Goal: Check status: Check status

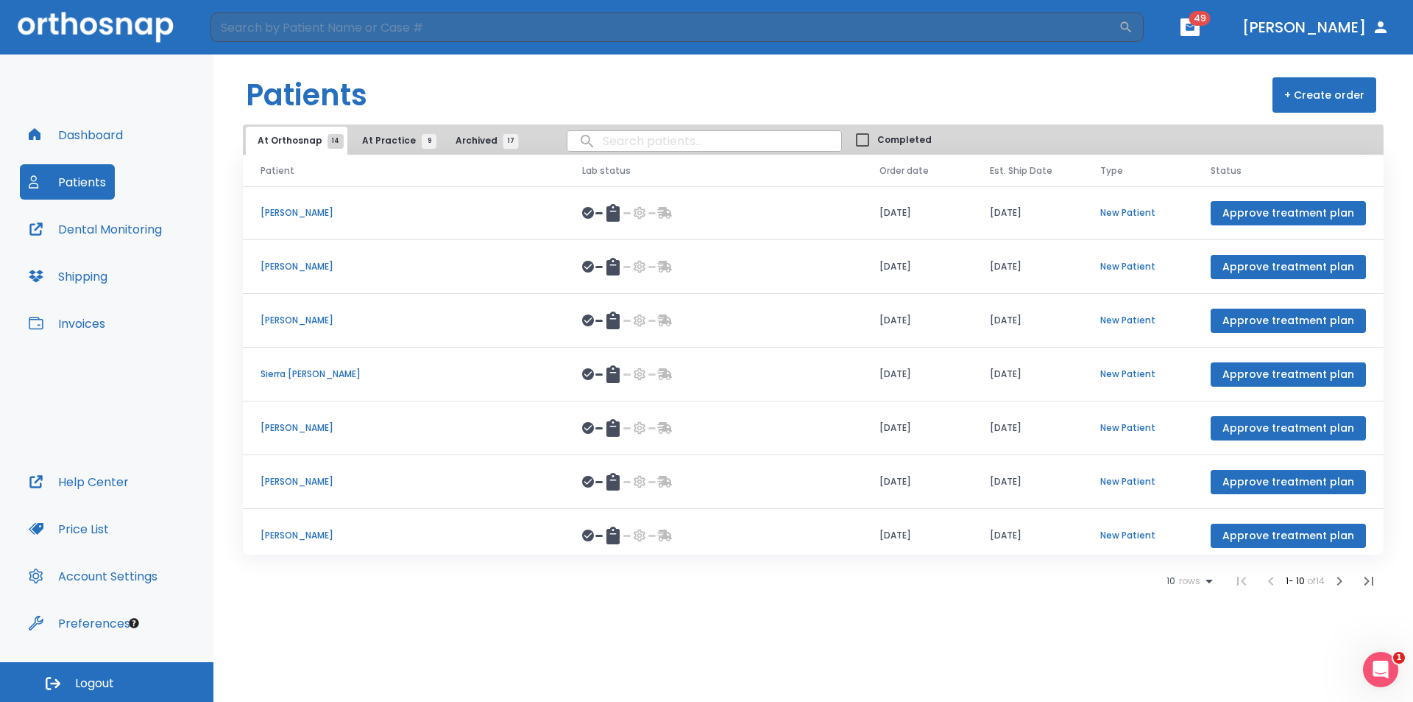
click at [586, 145] on input "search" at bounding box center [705, 141] width 274 height 29
click at [356, 483] on p "[PERSON_NAME]" at bounding box center [404, 481] width 286 height 13
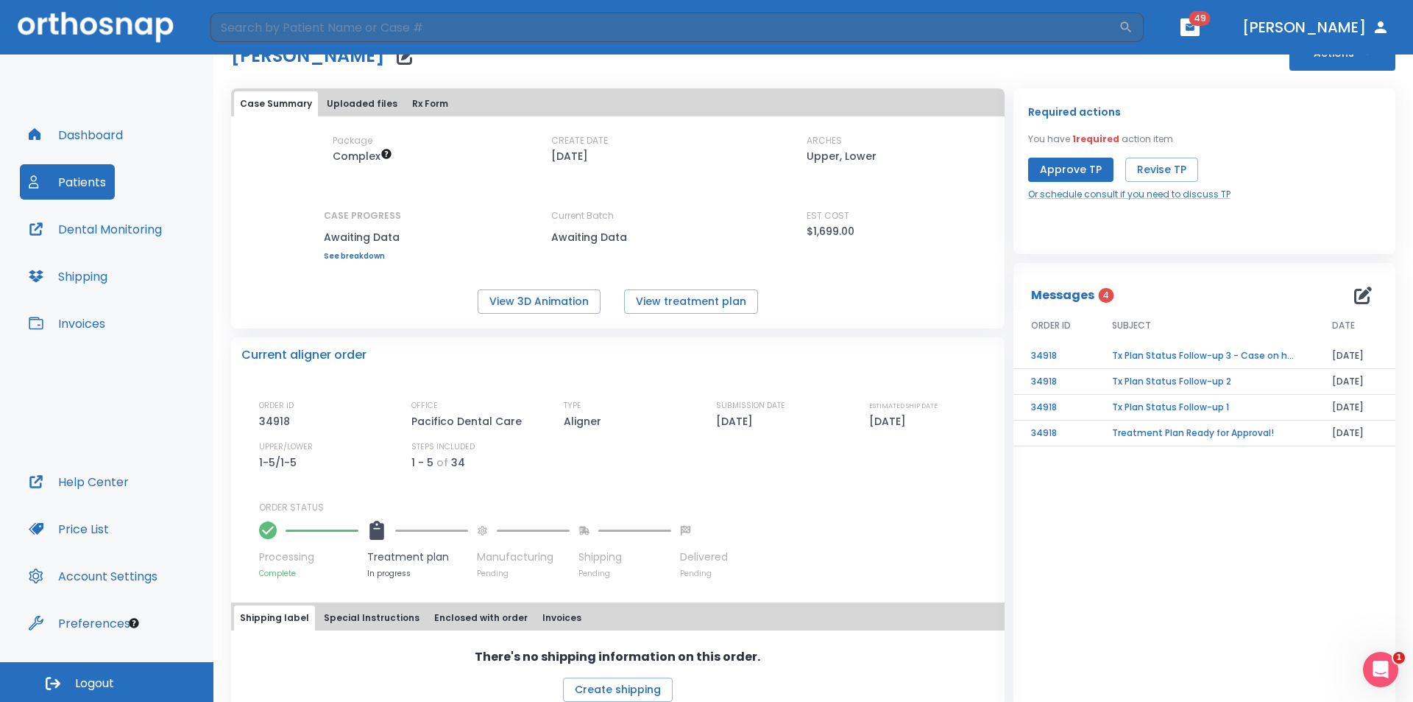
scroll to position [72, 0]
